Goal: Task Accomplishment & Management: Manage account settings

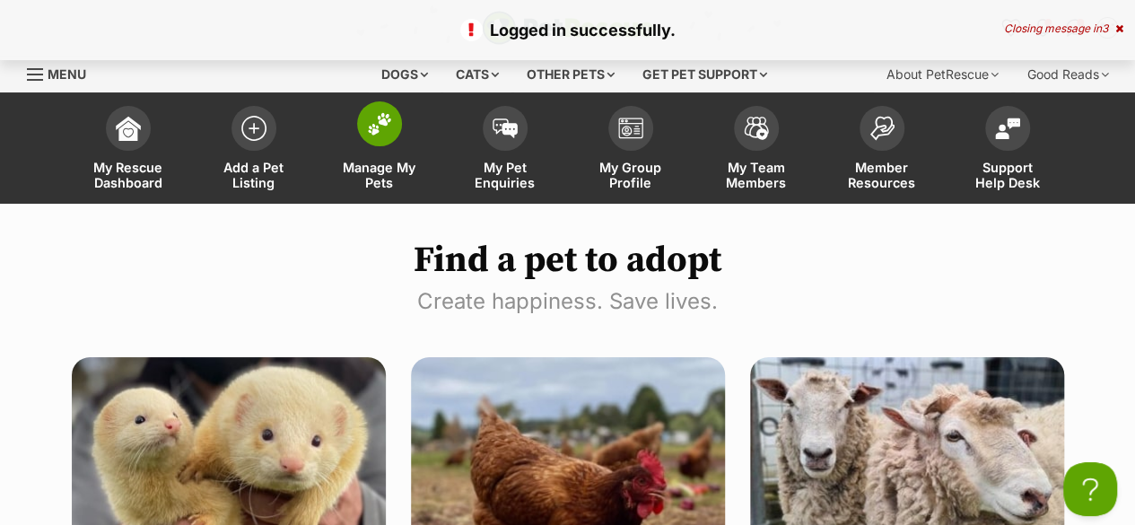
click at [409, 164] on span "Manage My Pets" at bounding box center [379, 175] width 81 height 30
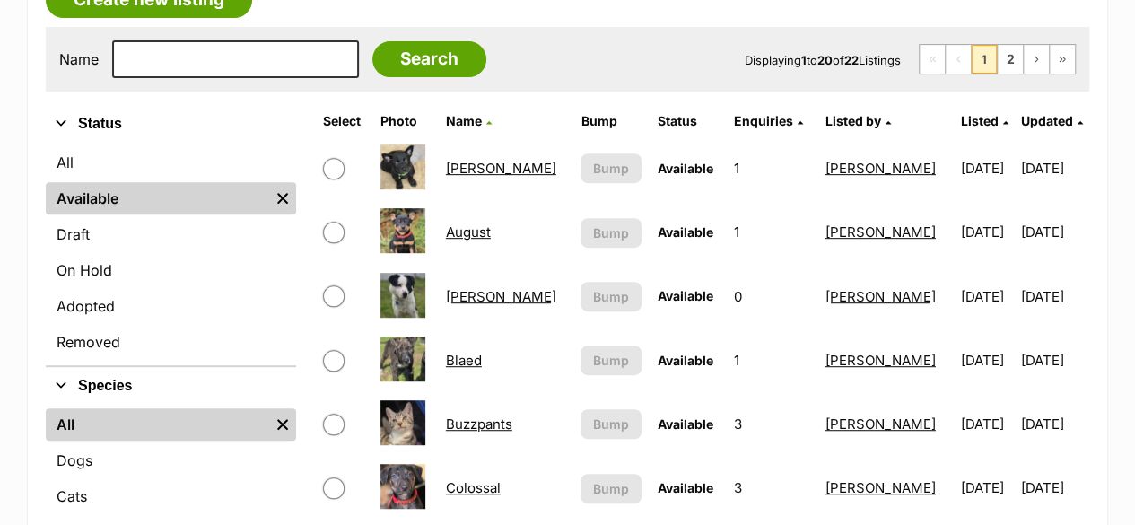
scroll to position [359, 0]
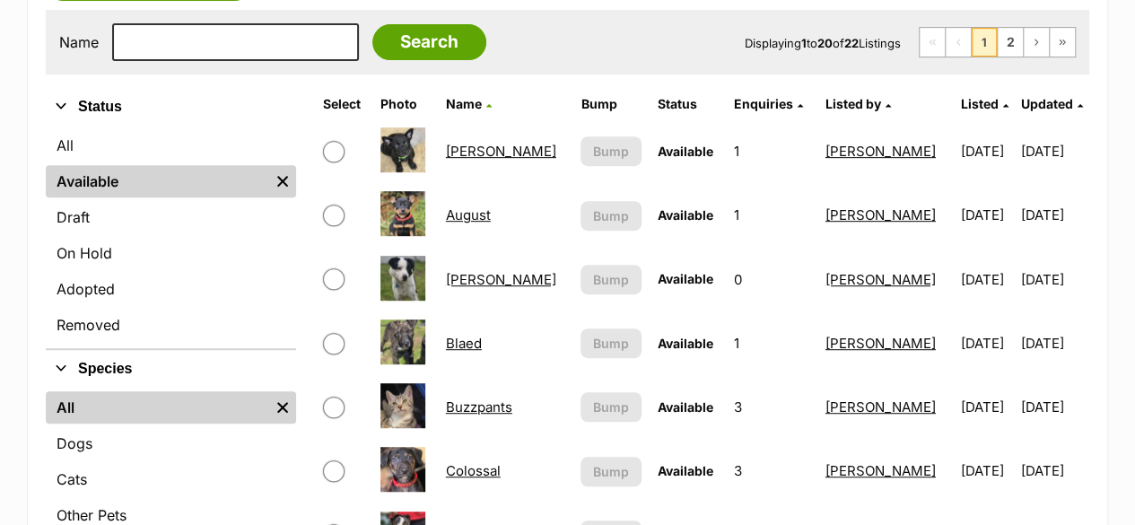
click at [457, 281] on link "[PERSON_NAME]" at bounding box center [501, 279] width 110 height 17
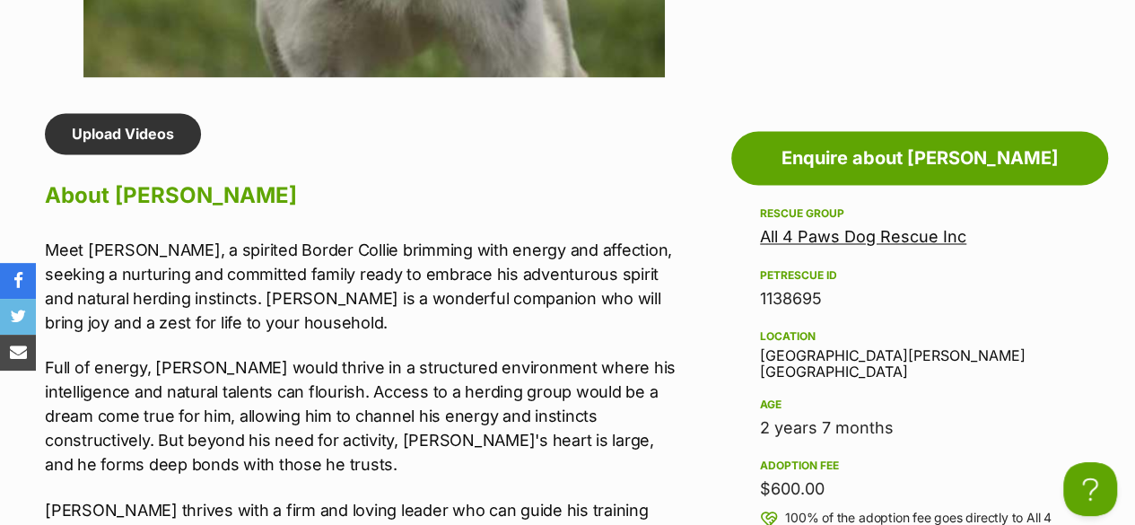
scroll to position [1256, 0]
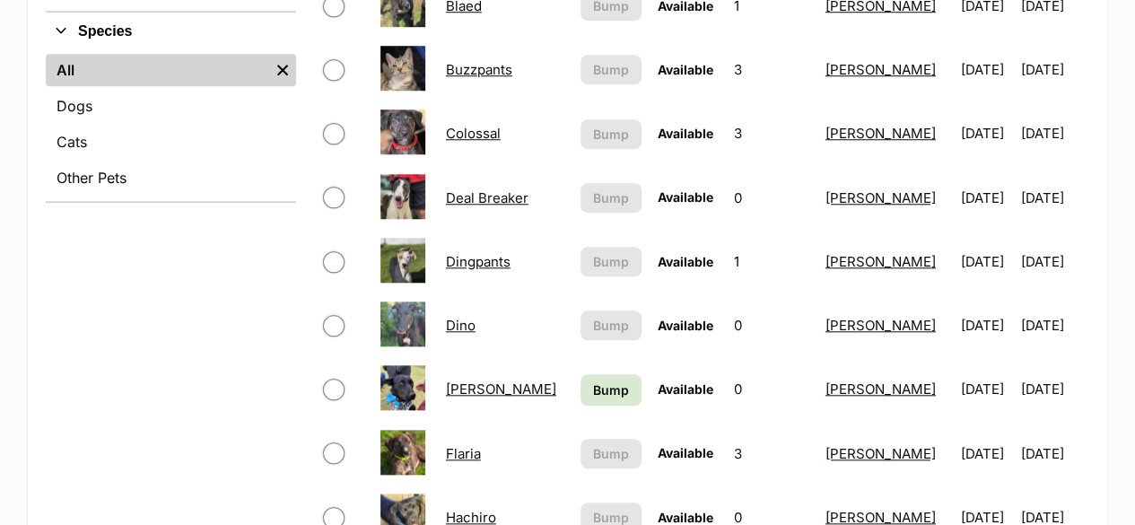
scroll to position [718, 0]
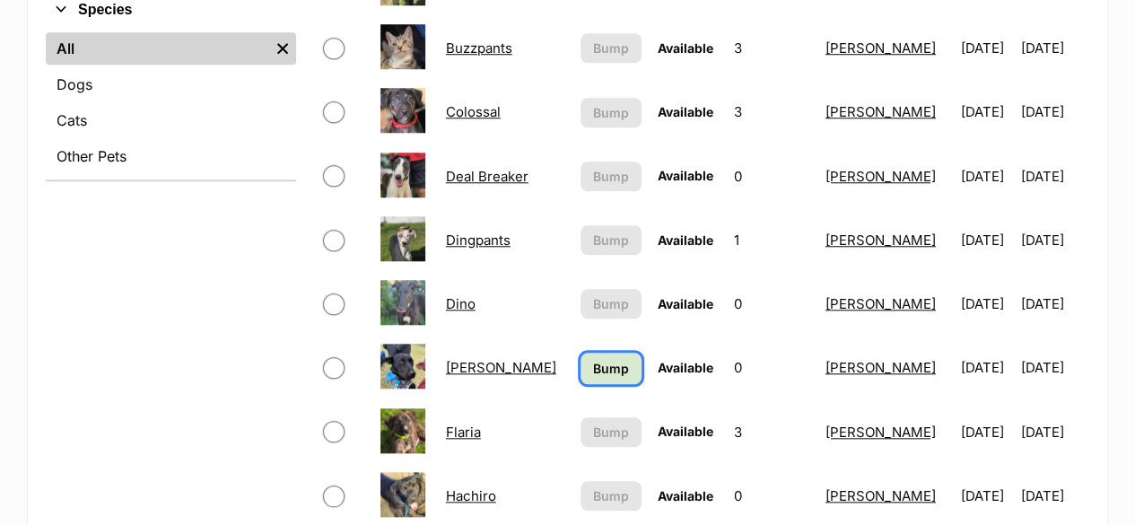
click at [606, 369] on span "Bump" at bounding box center [611, 368] width 36 height 19
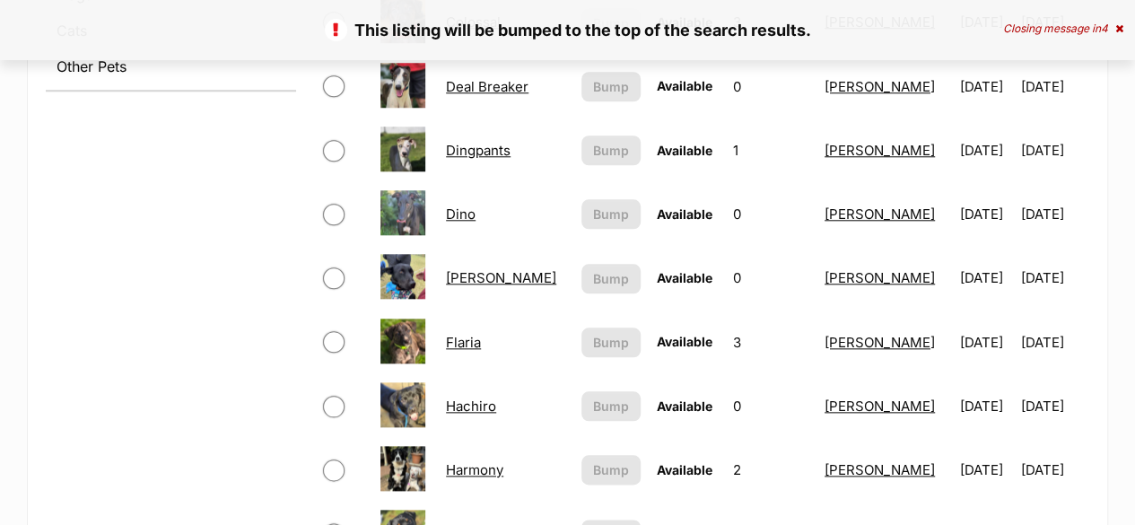
scroll to position [987, 0]
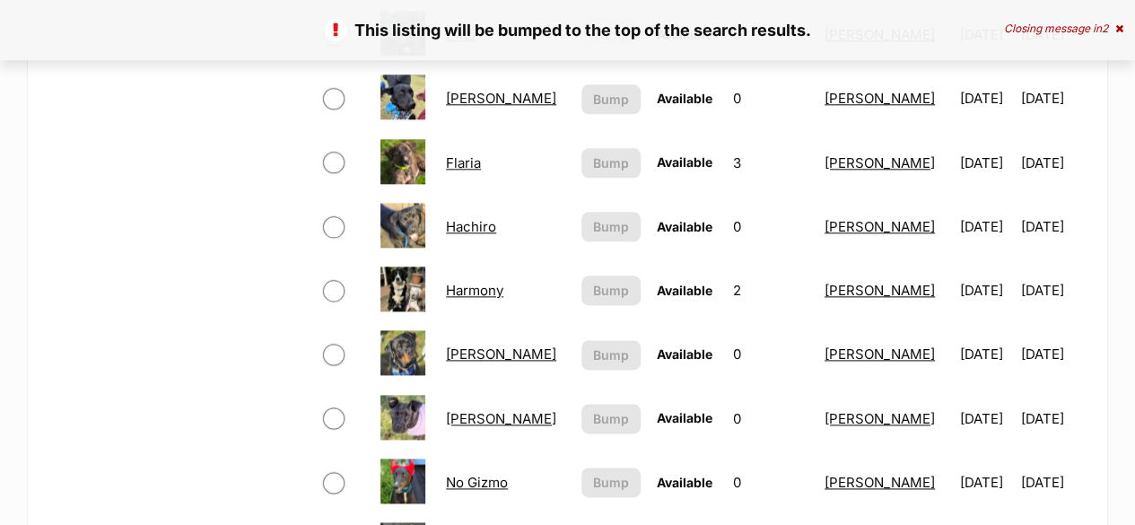
click at [474, 225] on link "Hachiro" at bounding box center [471, 226] width 50 height 17
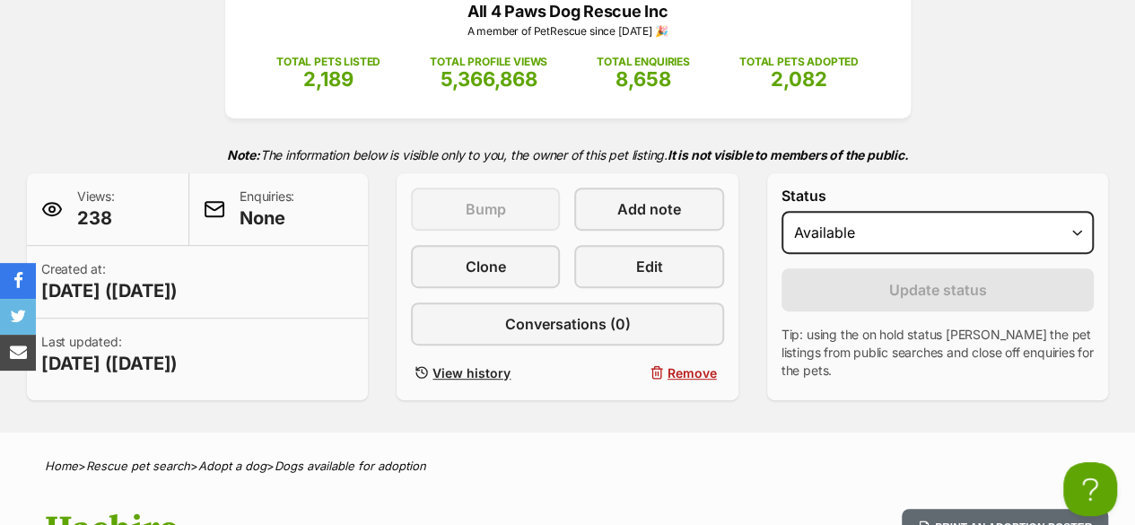
scroll to position [90, 0]
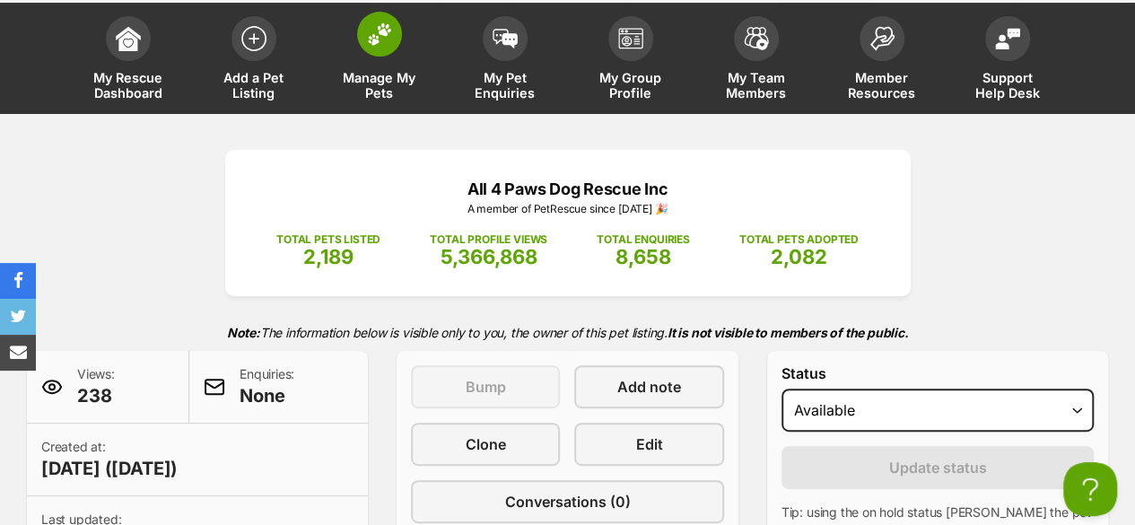
click at [396, 69] on link "Manage My Pets" at bounding box center [380, 60] width 126 height 107
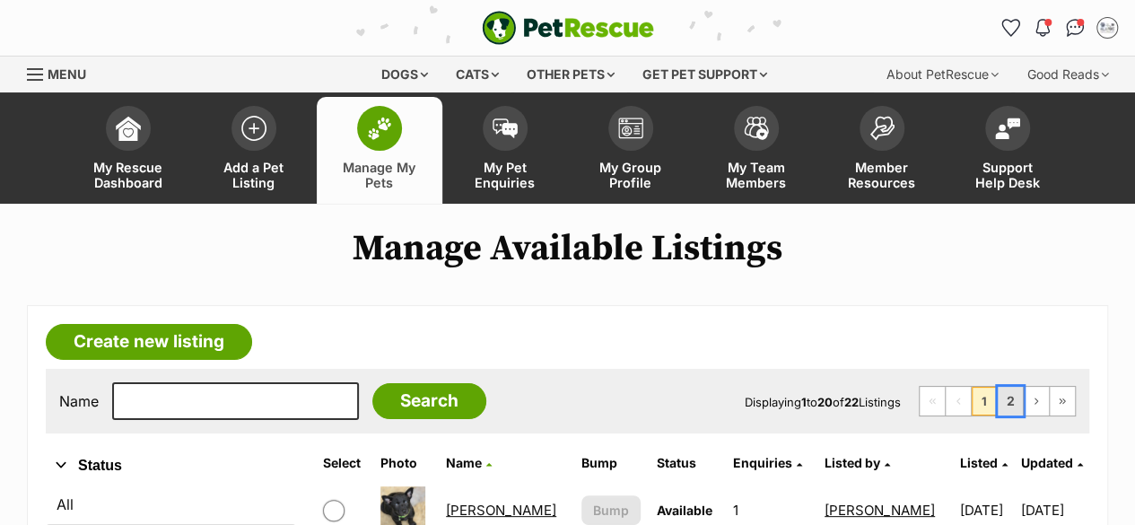
click at [1015, 405] on link "2" at bounding box center [1010, 401] width 25 height 29
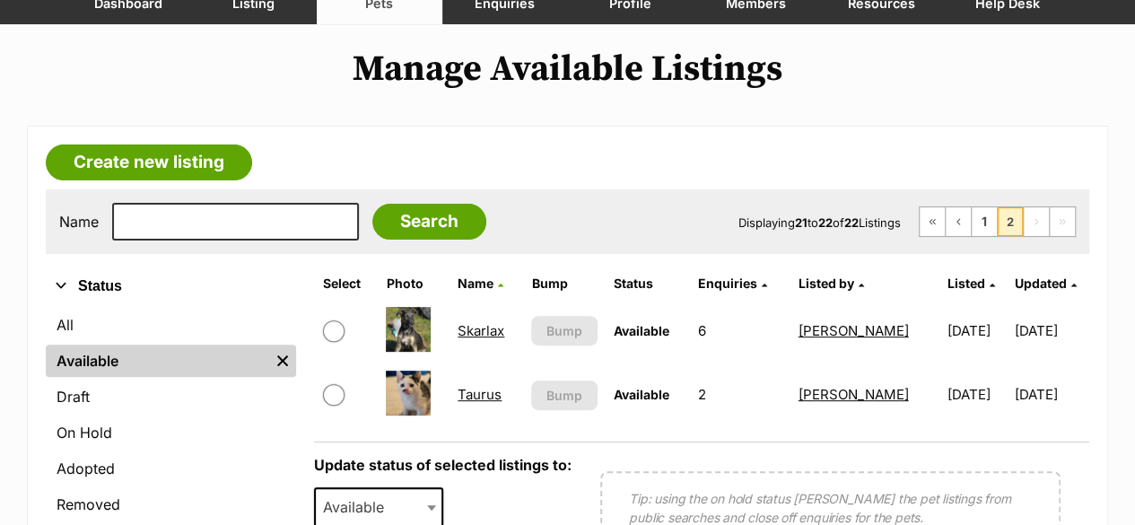
click at [465, 390] on link "Taurus" at bounding box center [479, 394] width 44 height 17
click at [980, 221] on link "1" at bounding box center [984, 221] width 25 height 29
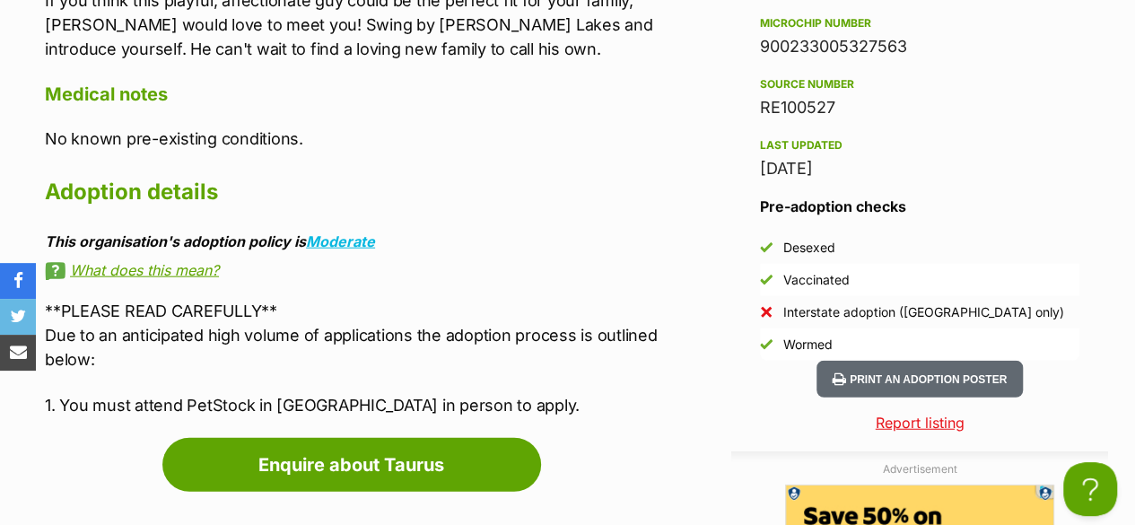
scroll to position [1974, 0]
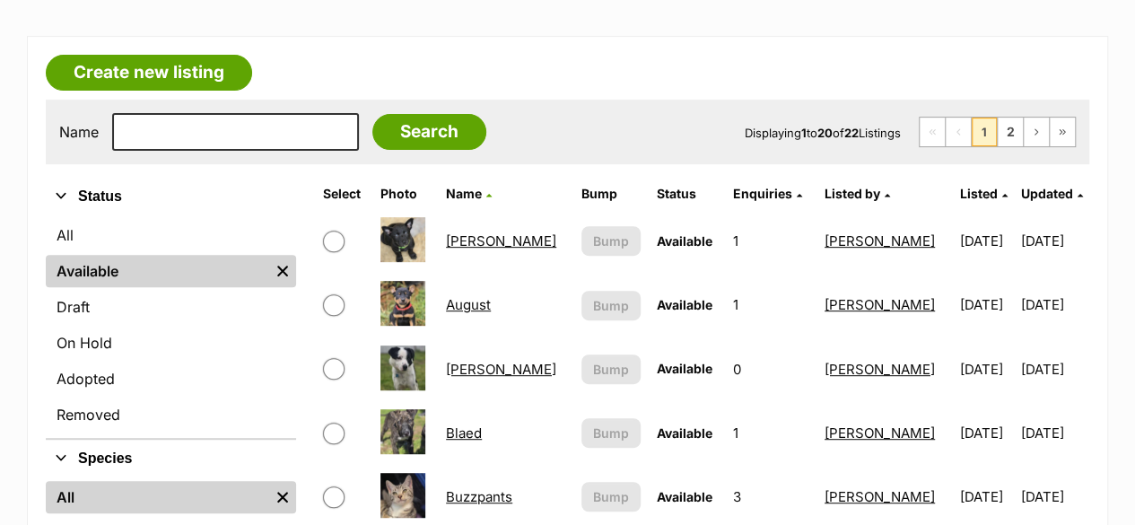
click at [470, 243] on link "[PERSON_NAME]" at bounding box center [501, 240] width 110 height 17
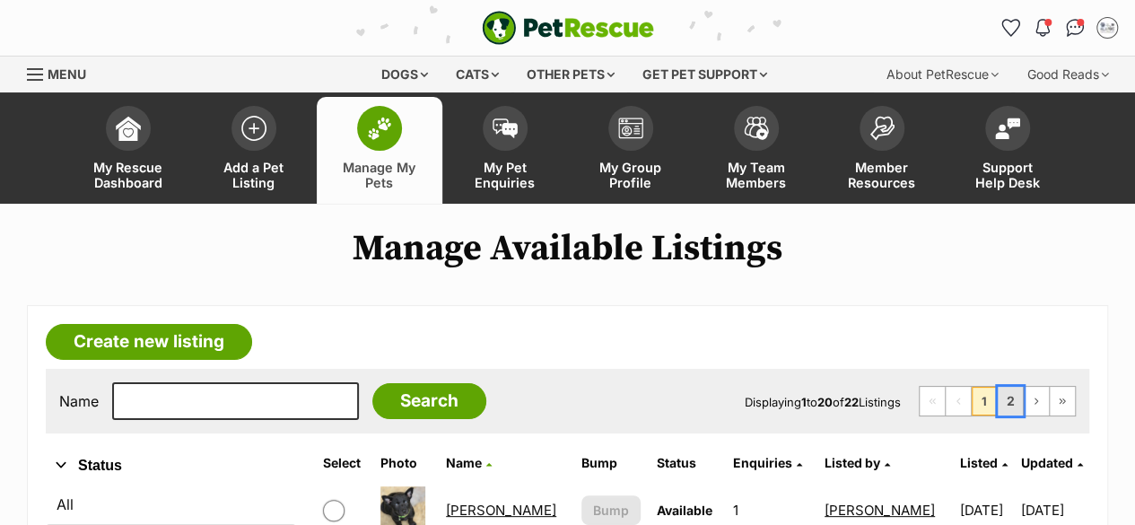
click at [1007, 396] on link "2" at bounding box center [1010, 401] width 25 height 29
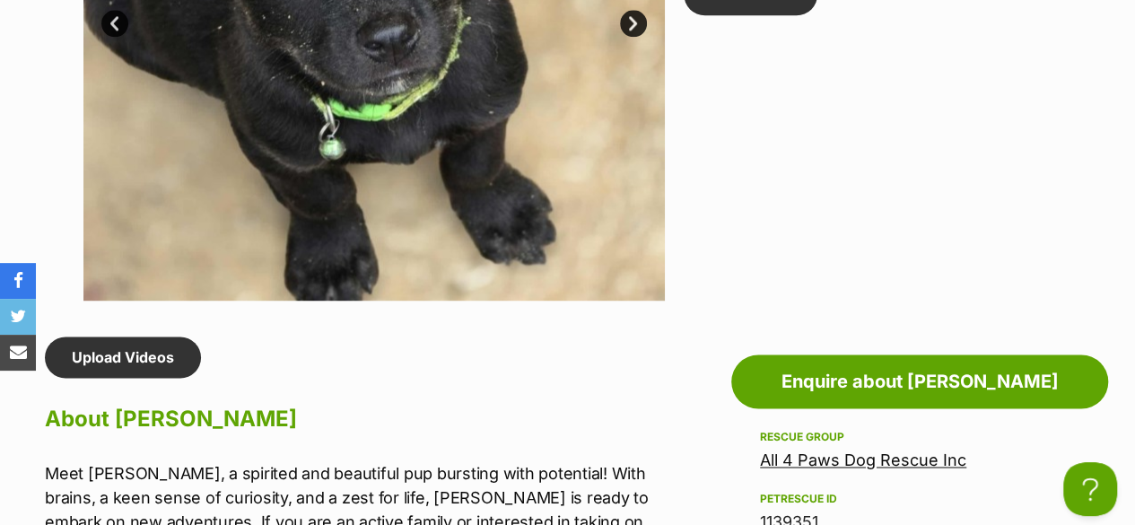
scroll to position [1166, 0]
